Goal: Task Accomplishment & Management: Use online tool/utility

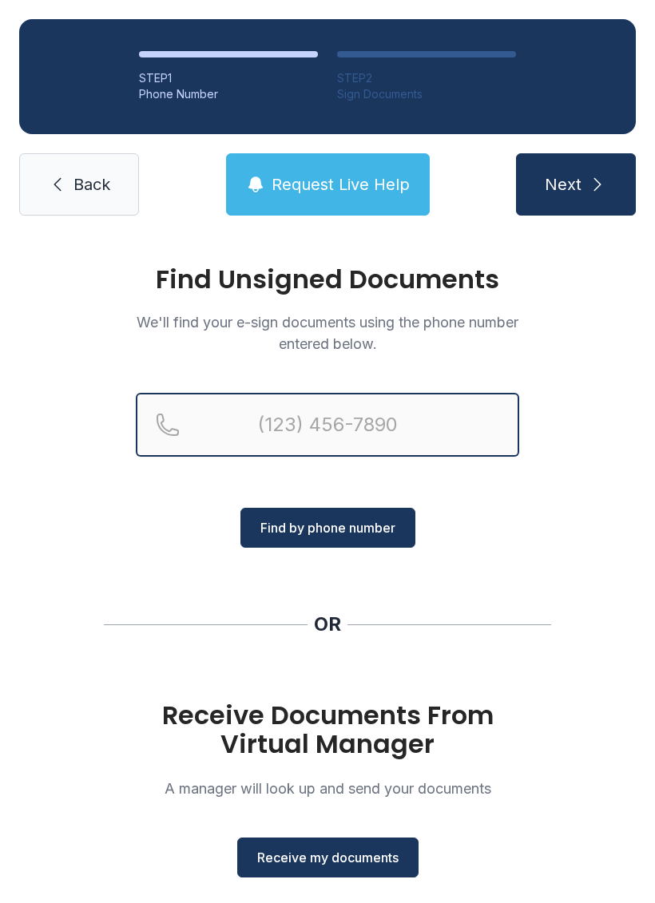
click at [424, 424] on input "Reservation phone number" at bounding box center [327, 425] width 383 height 64
type input "("
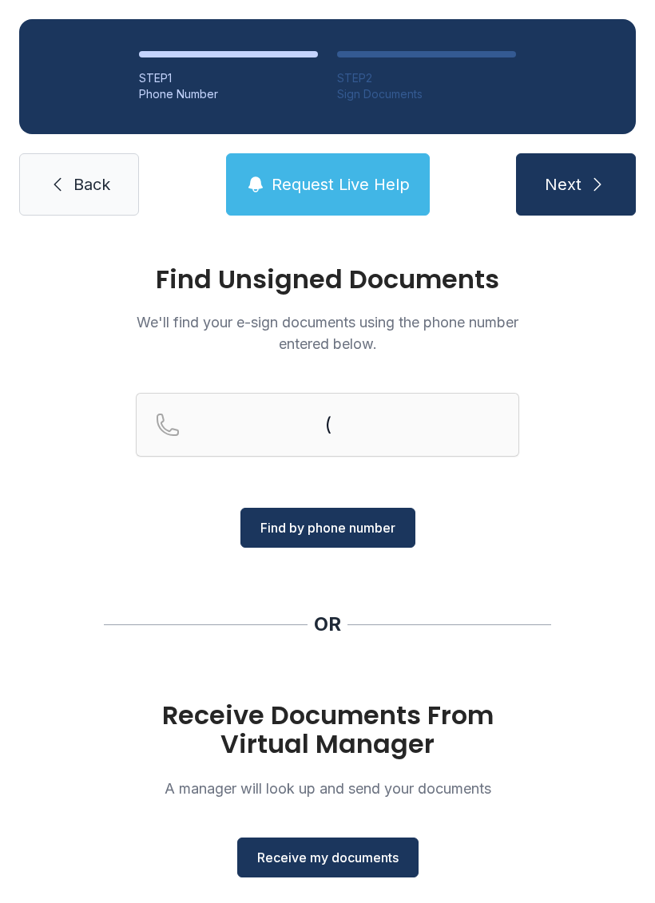
click at [85, 177] on span "Back" at bounding box center [91, 184] width 37 height 22
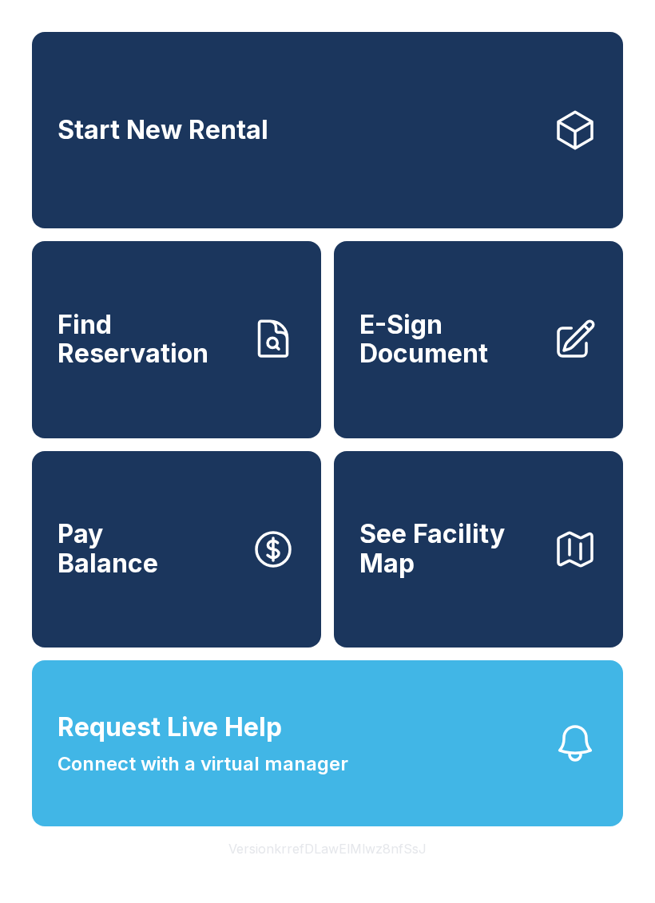
click at [520, 369] on span "E-Sign Document" at bounding box center [449, 340] width 180 height 58
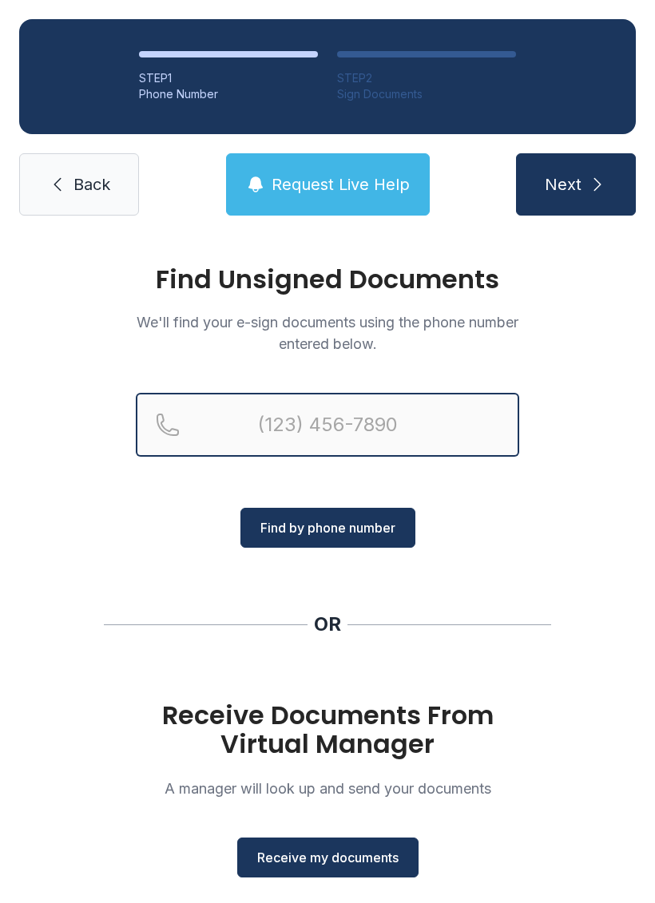
click at [378, 425] on input "Reservation phone number" at bounding box center [327, 425] width 383 height 64
type input "[PHONE_NUMBER]"
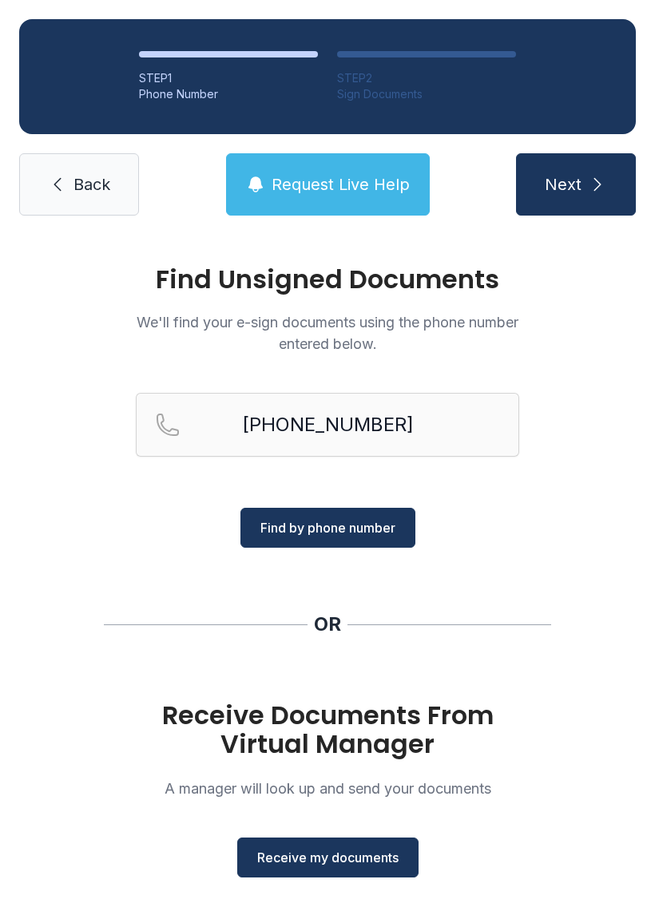
click at [375, 536] on span "Find by phone number" at bounding box center [327, 527] width 135 height 19
click at [381, 872] on button "Receive my documents" at bounding box center [327, 857] width 181 height 40
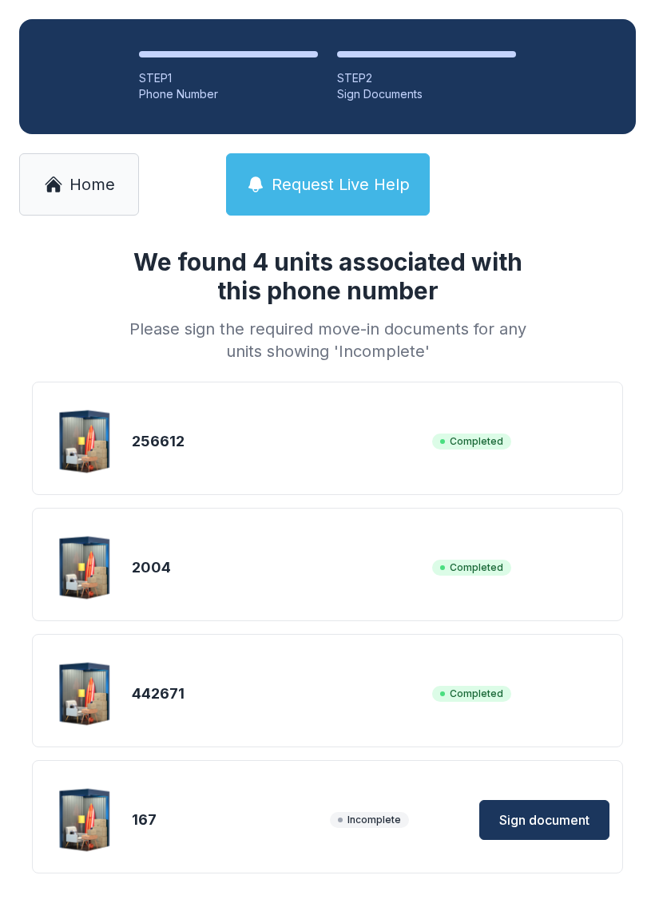
click at [576, 818] on span "Sign document" at bounding box center [544, 819] width 90 height 19
